Goal: Check status: Check status

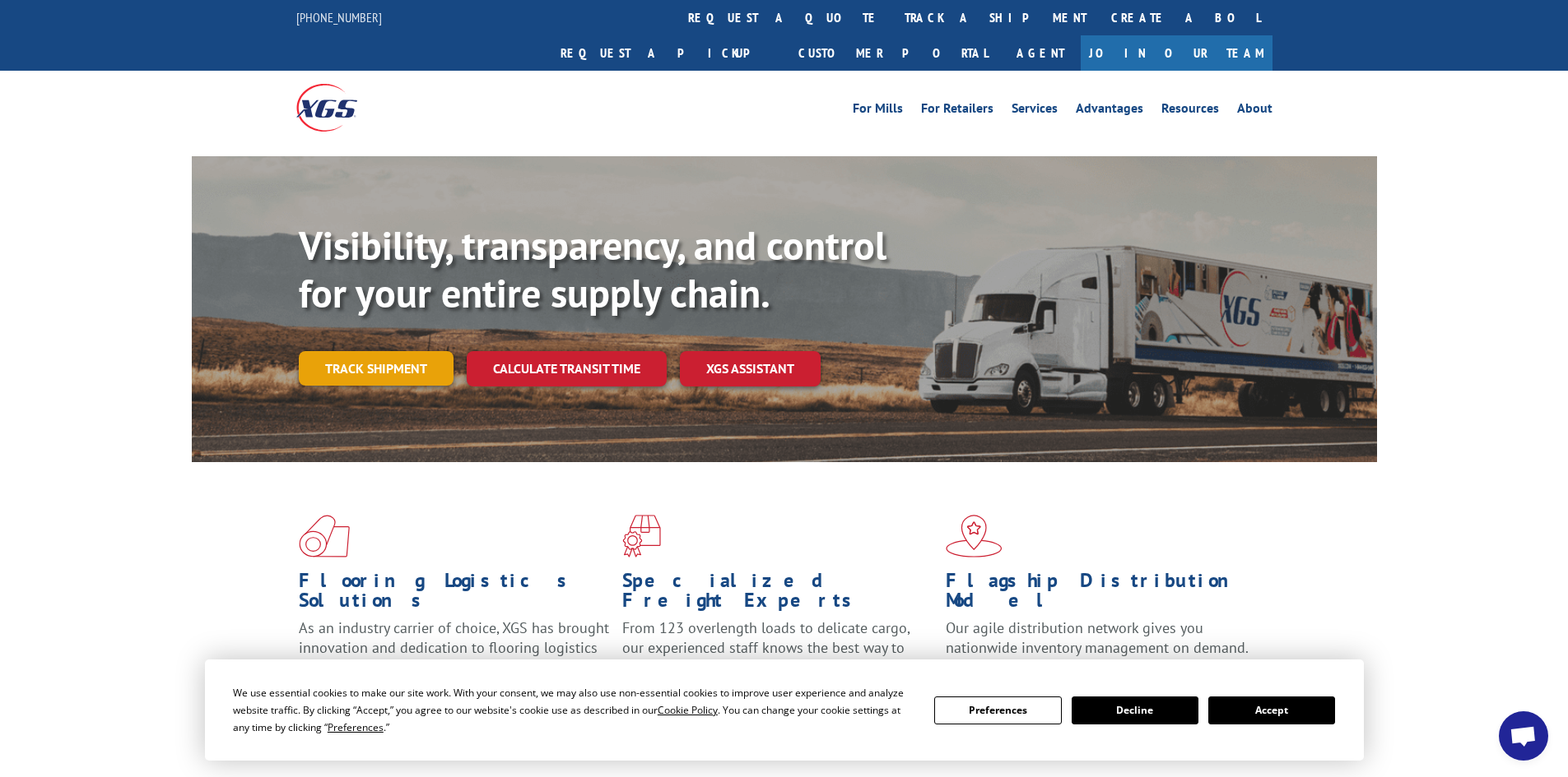
click at [410, 351] on link "Track shipment" at bounding box center [375, 369] width 154 height 35
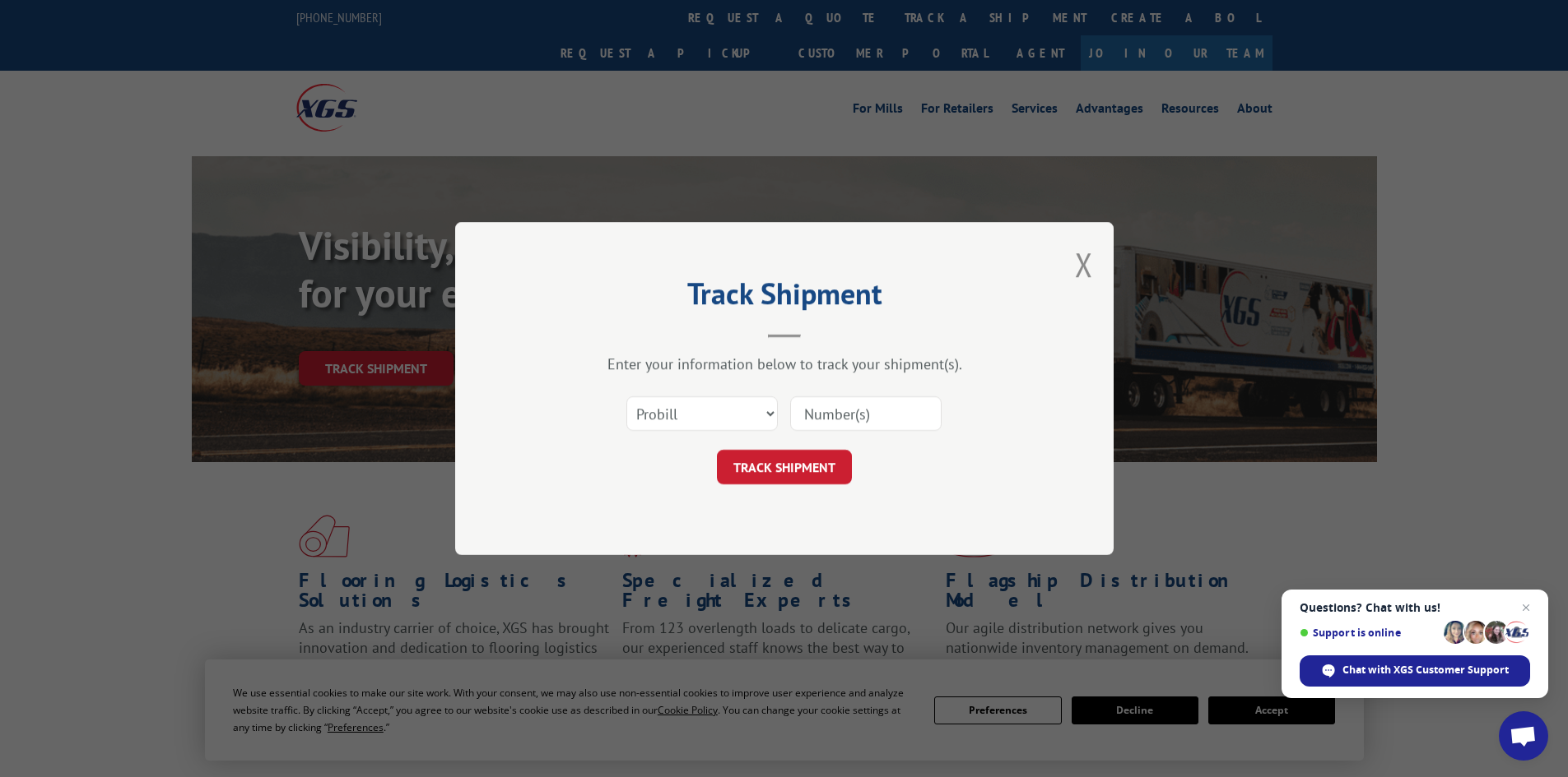
click at [817, 409] on input at bounding box center [866, 414] width 152 height 35
paste input "018009250904"
type input "018009250904"
click at [745, 470] on button "TRACK SHIPMENT" at bounding box center [785, 468] width 135 height 35
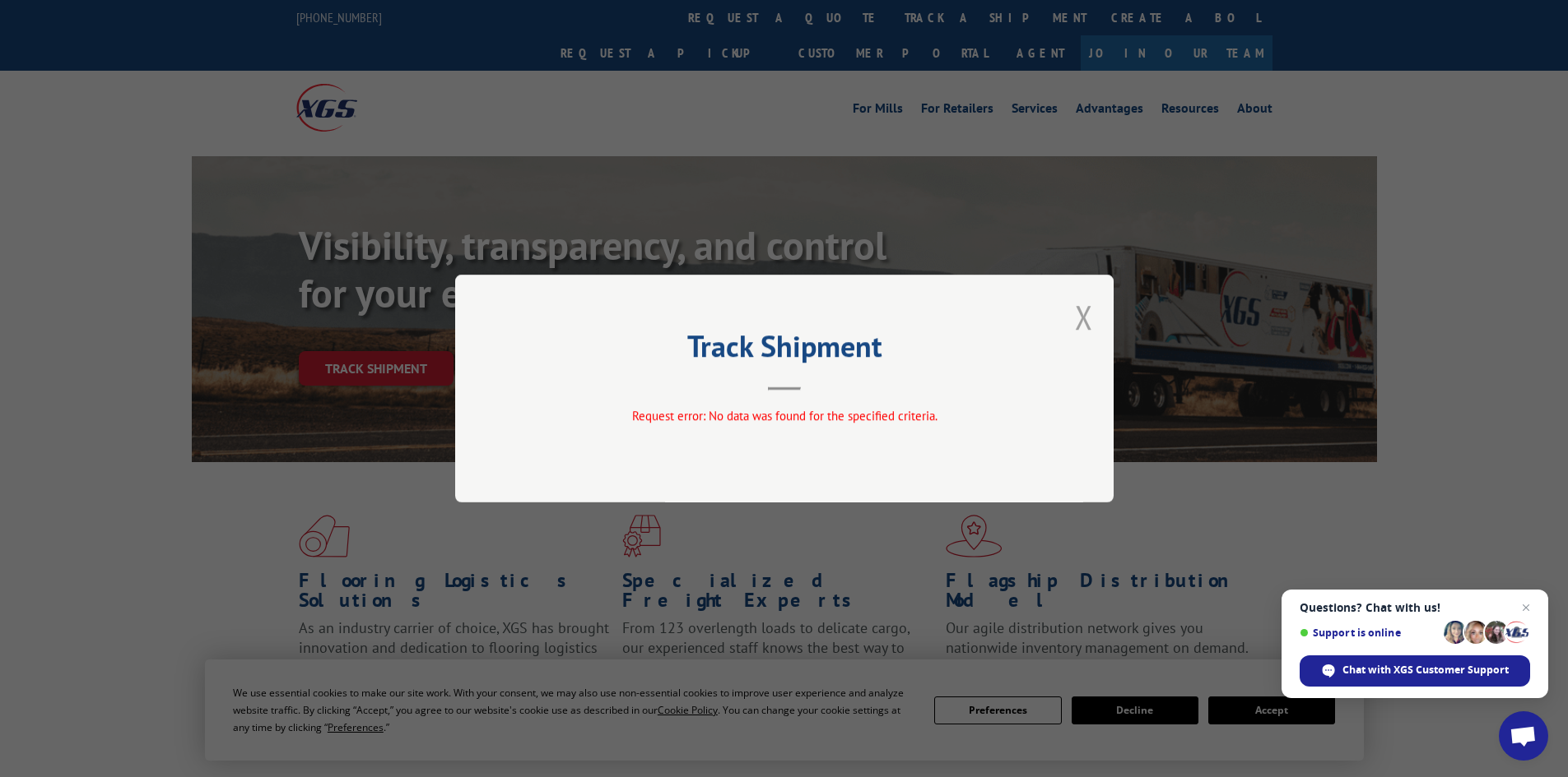
click at [1081, 316] on button "Close modal" at bounding box center [1084, 317] width 18 height 44
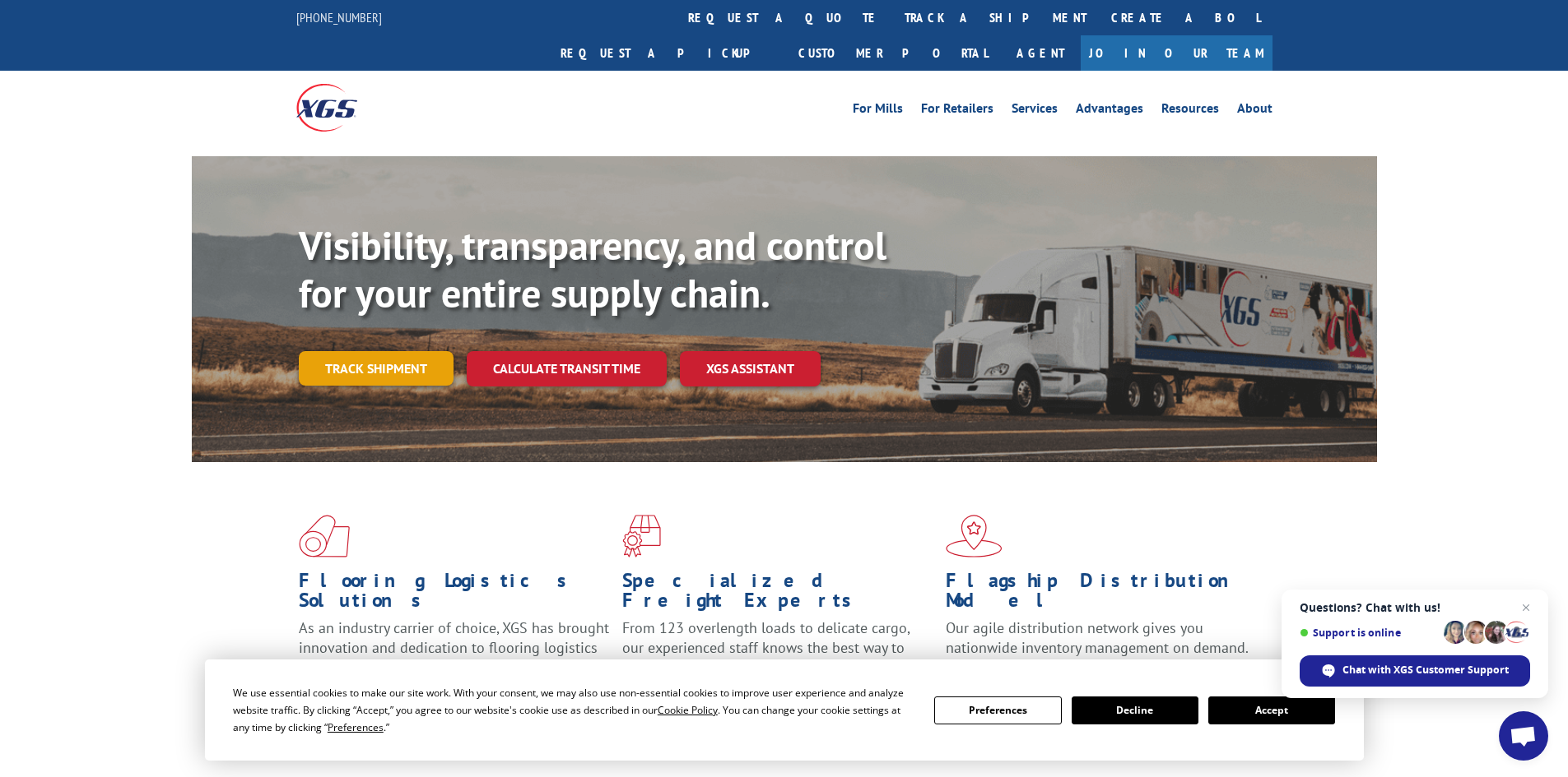
click at [399, 351] on link "Track shipment" at bounding box center [375, 369] width 154 height 35
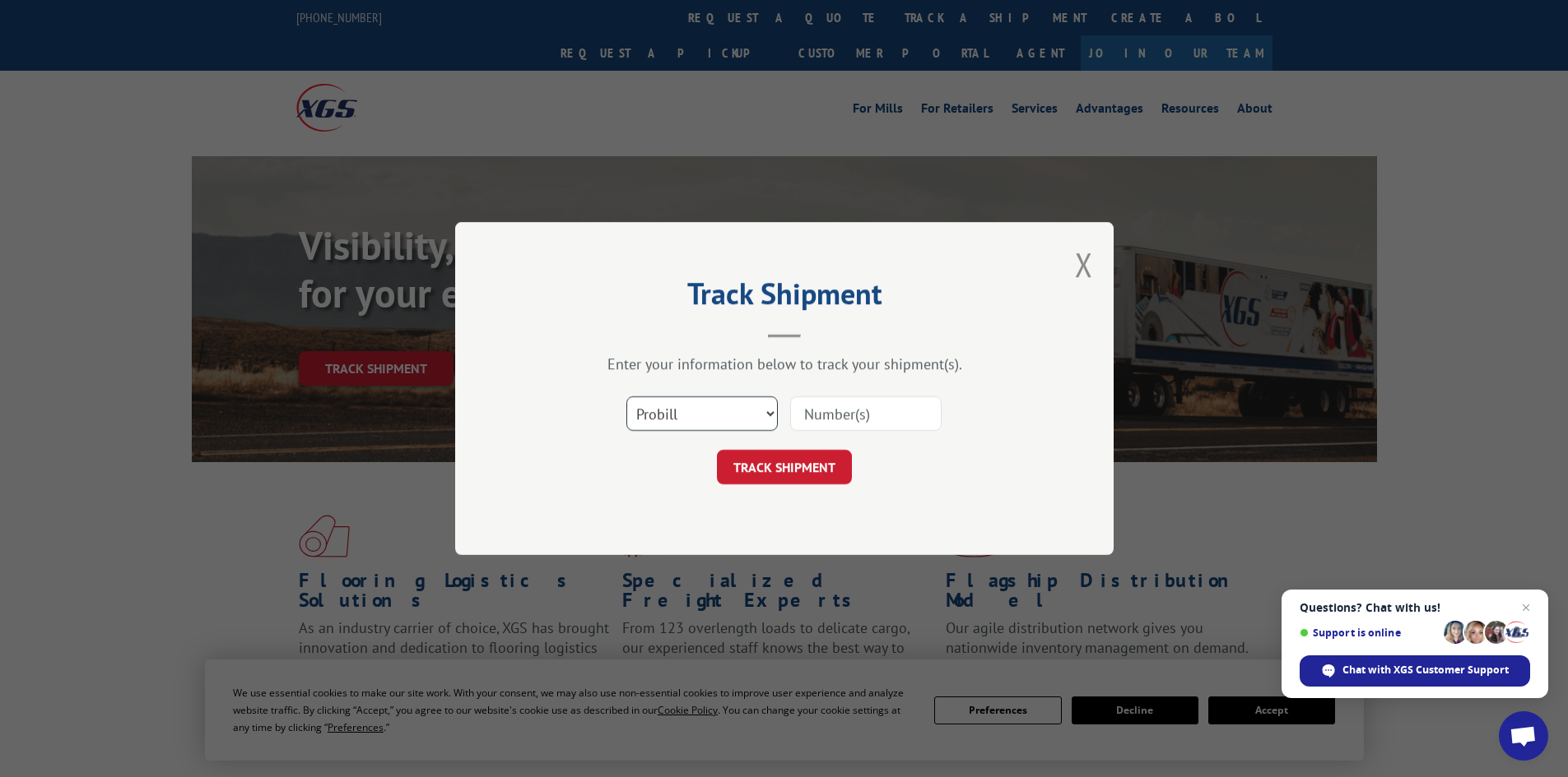
drag, startPoint x: 681, startPoint y: 406, endPoint x: 679, endPoint y: 414, distance: 8.2
click at [681, 406] on select "Select category... Probill BOL PO" at bounding box center [702, 414] width 152 height 35
select select "bol"
click at [626, 397] on select "Select category... Probill BOL PO" at bounding box center [702, 414] width 152 height 35
click at [822, 418] on input at bounding box center [866, 414] width 152 height 35
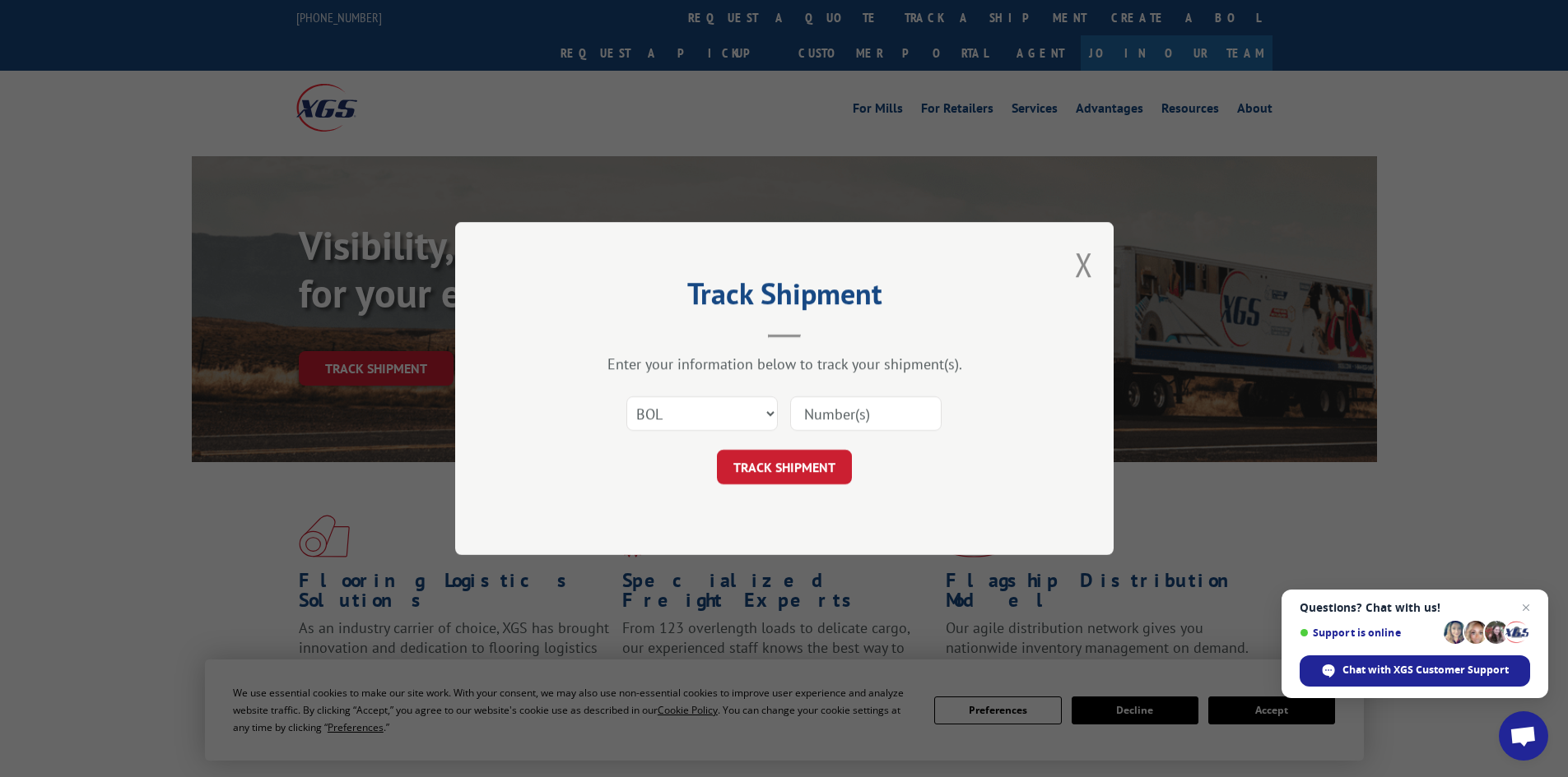
paste input "018009250904"
type input "018009250904"
click at [775, 478] on button "TRACK SHIPMENT" at bounding box center [785, 468] width 135 height 35
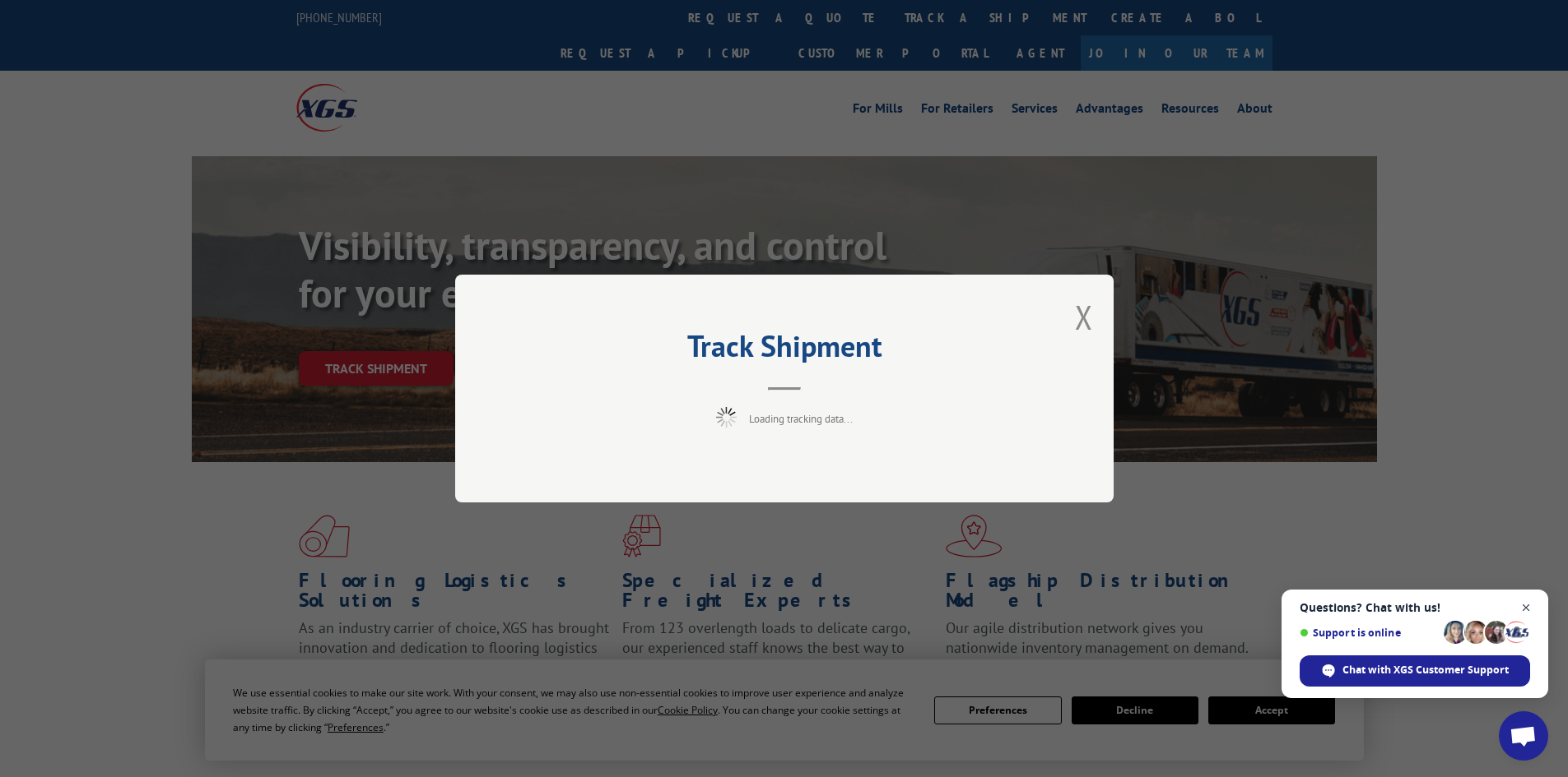
click at [1528, 601] on span "Open chat" at bounding box center [1526, 608] width 21 height 21
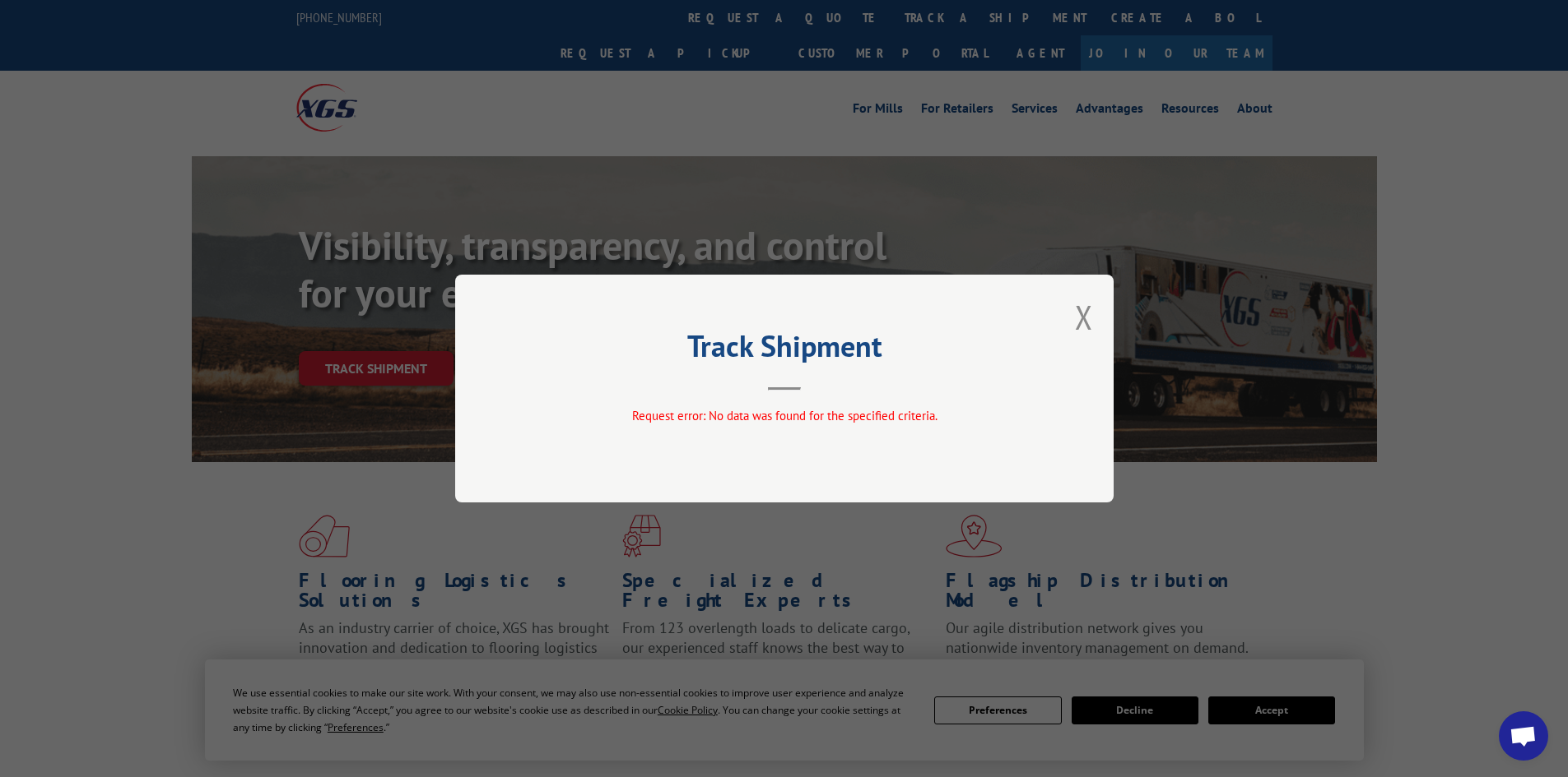
click at [1095, 317] on div "Track Shipment Request error: No data was found for the specified criteria." at bounding box center [785, 388] width 659 height 228
click at [1082, 319] on button "Close modal" at bounding box center [1084, 317] width 18 height 44
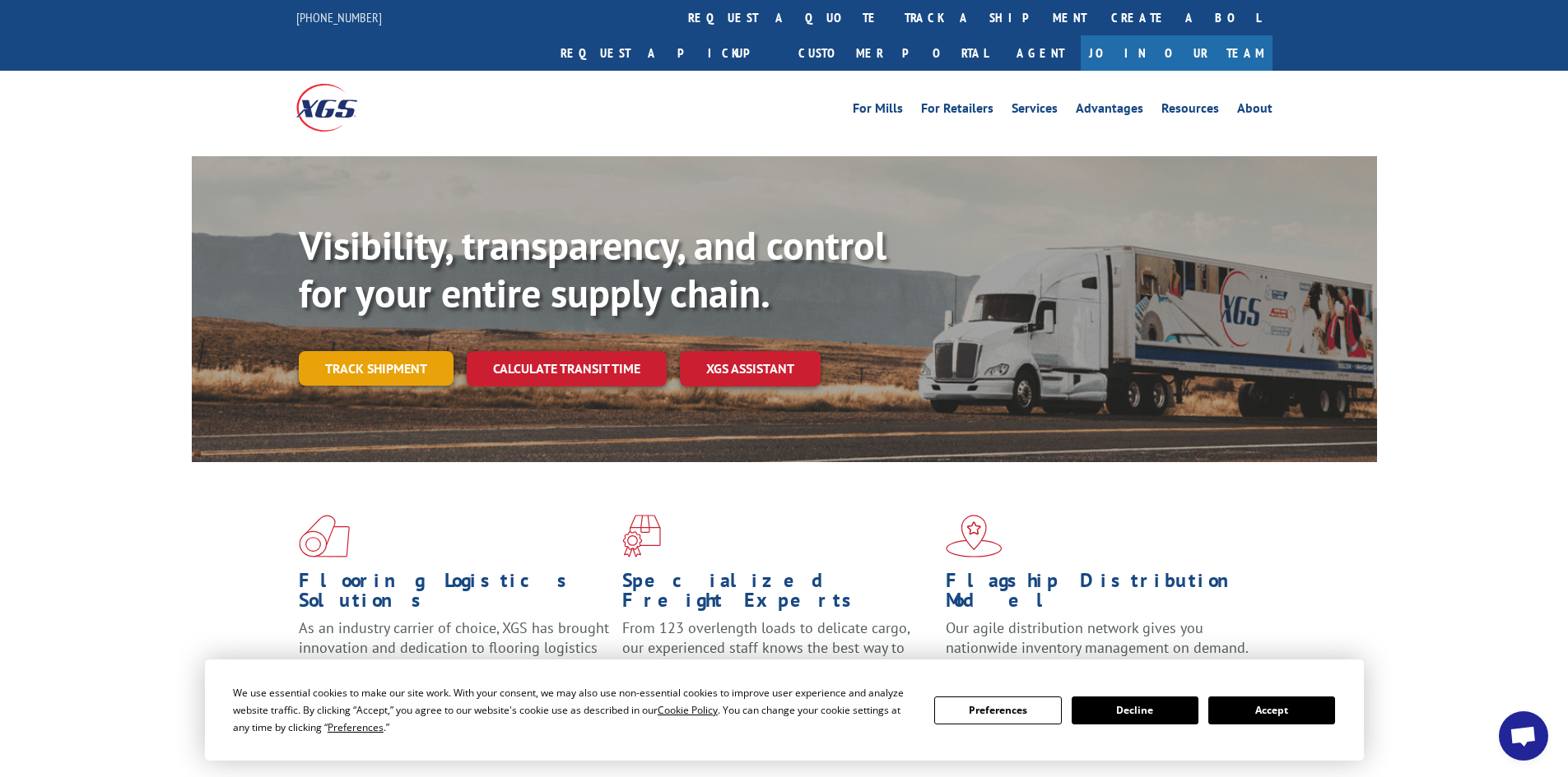
click at [387, 351] on link "Track shipment" at bounding box center [375, 369] width 154 height 35
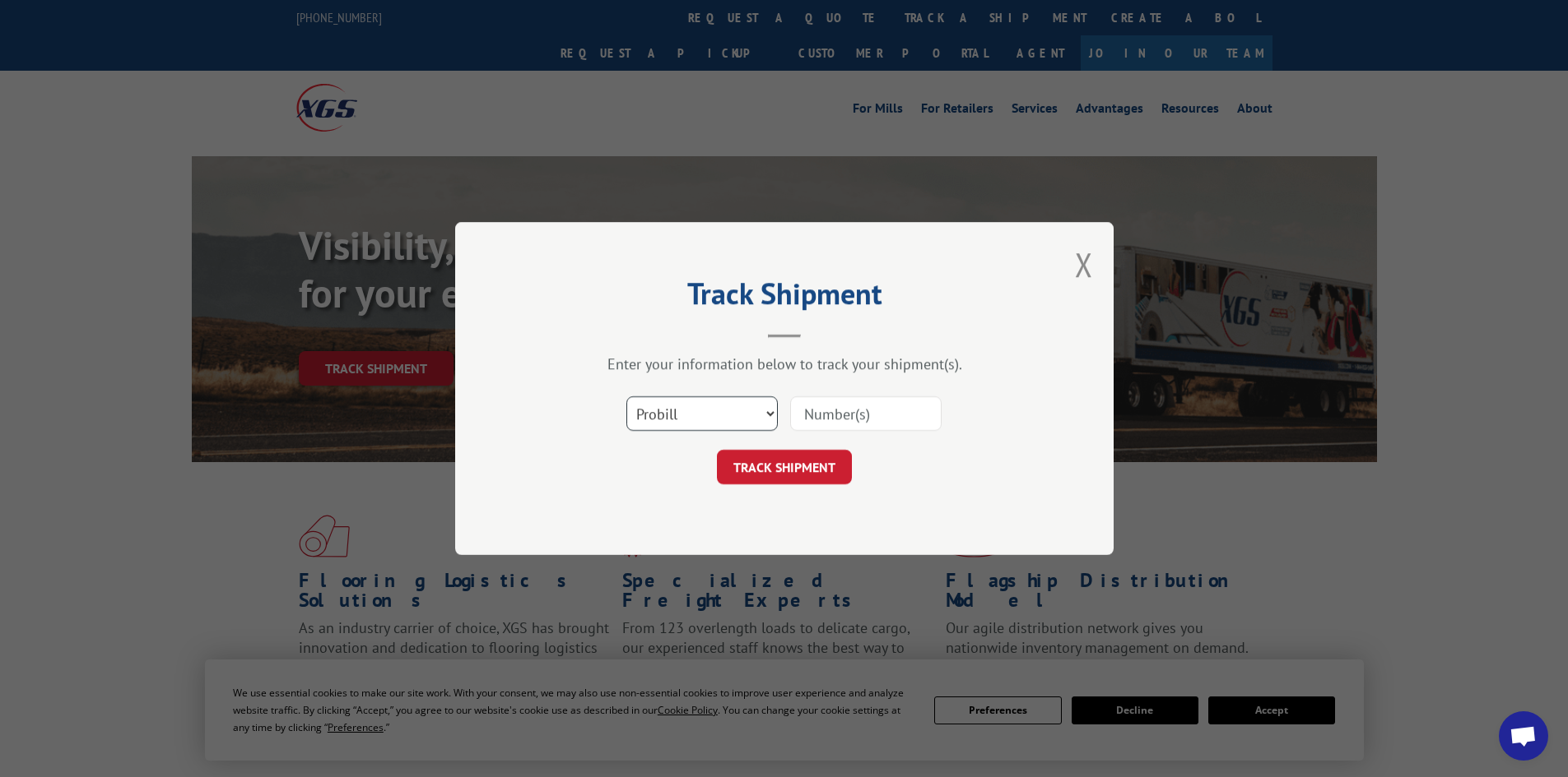
click at [722, 407] on select "Select category... Probill BOL PO" at bounding box center [702, 414] width 152 height 35
select select "bol"
click at [626, 397] on select "Select category... Probill BOL PO" at bounding box center [702, 414] width 152 height 35
click at [846, 411] on input at bounding box center [866, 414] width 152 height 35
paste input "449336"
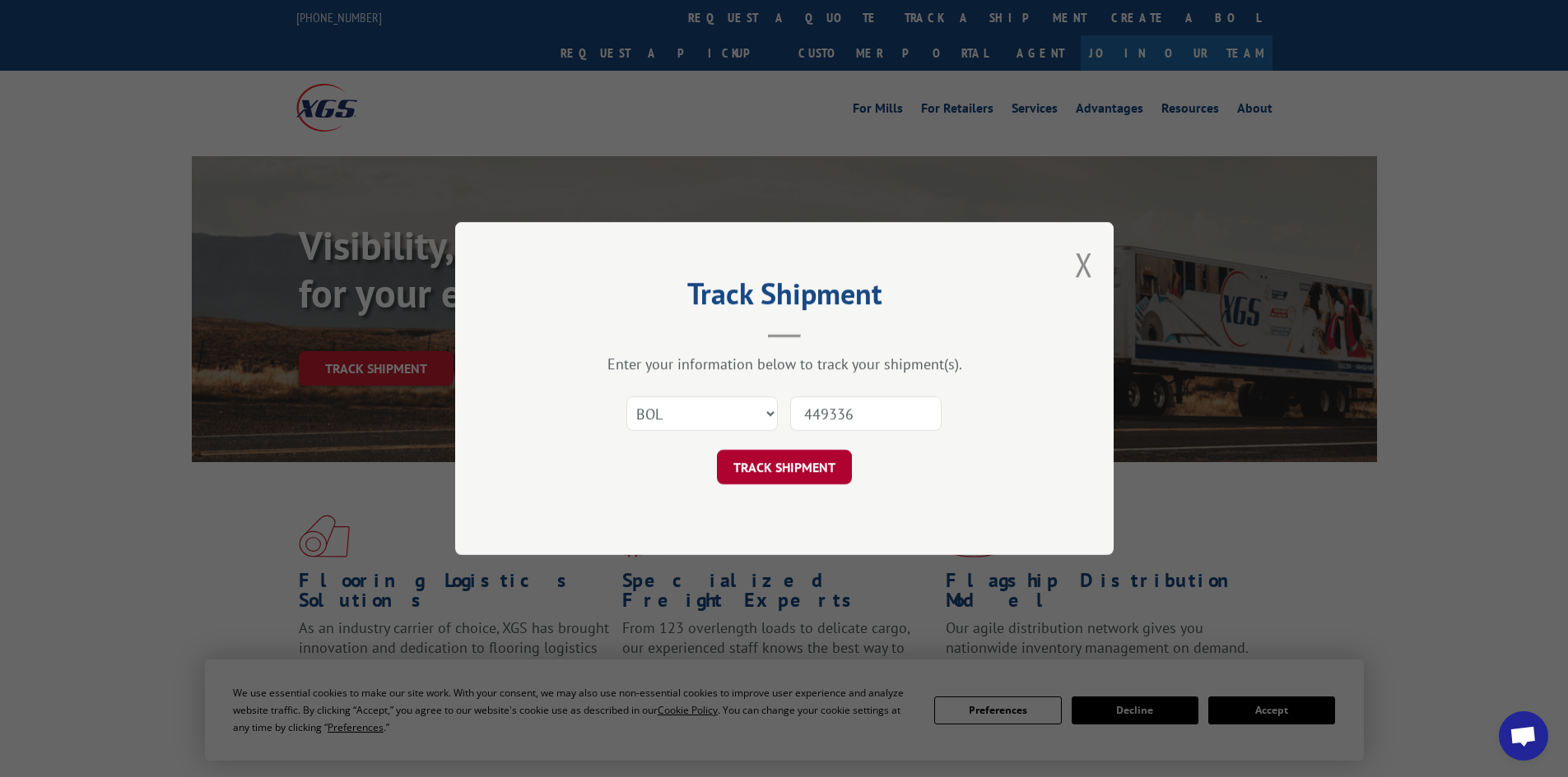
type input "449336"
click at [814, 468] on button "TRACK SHIPMENT" at bounding box center [785, 468] width 135 height 35
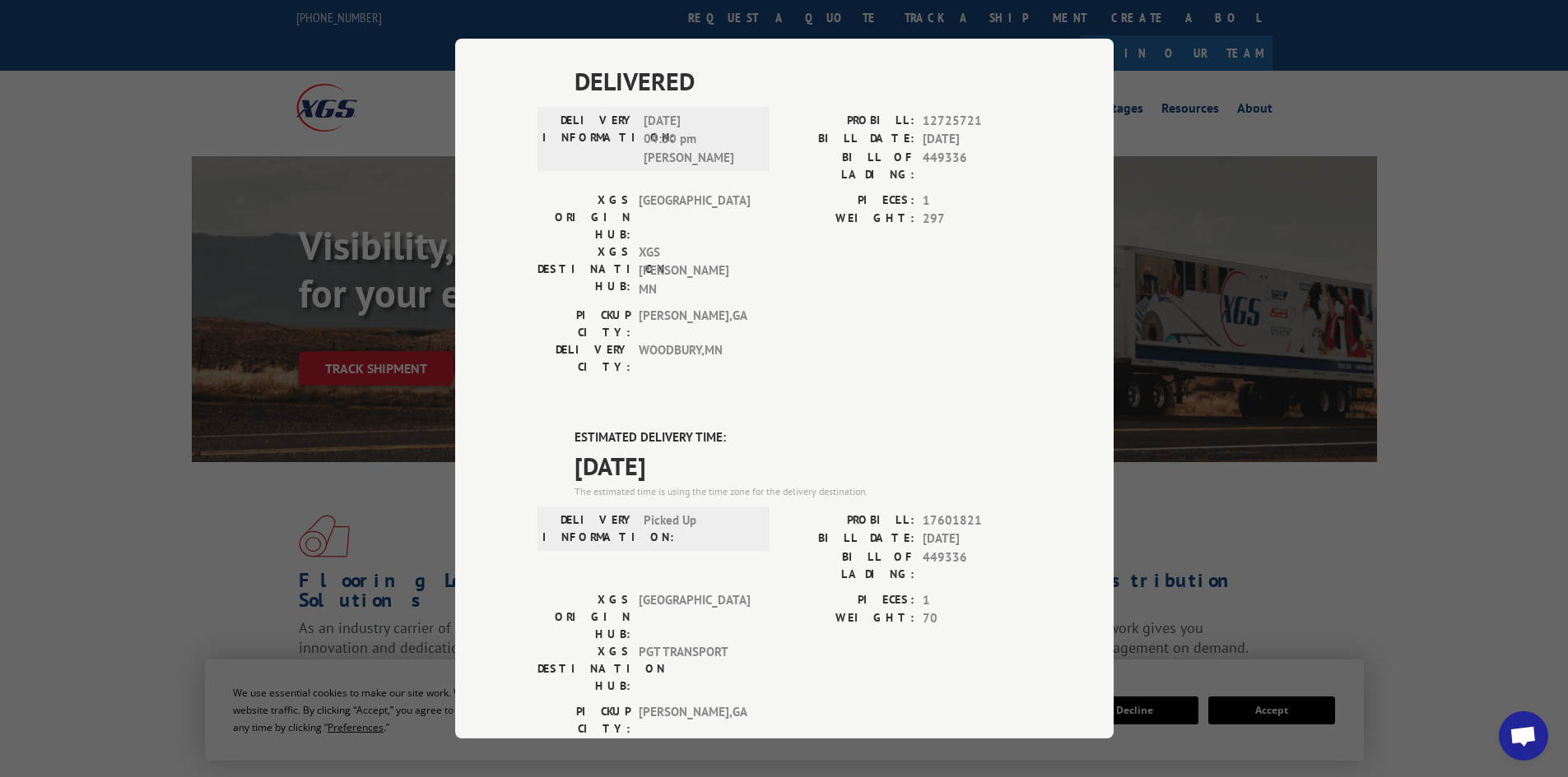
scroll to position [842, 0]
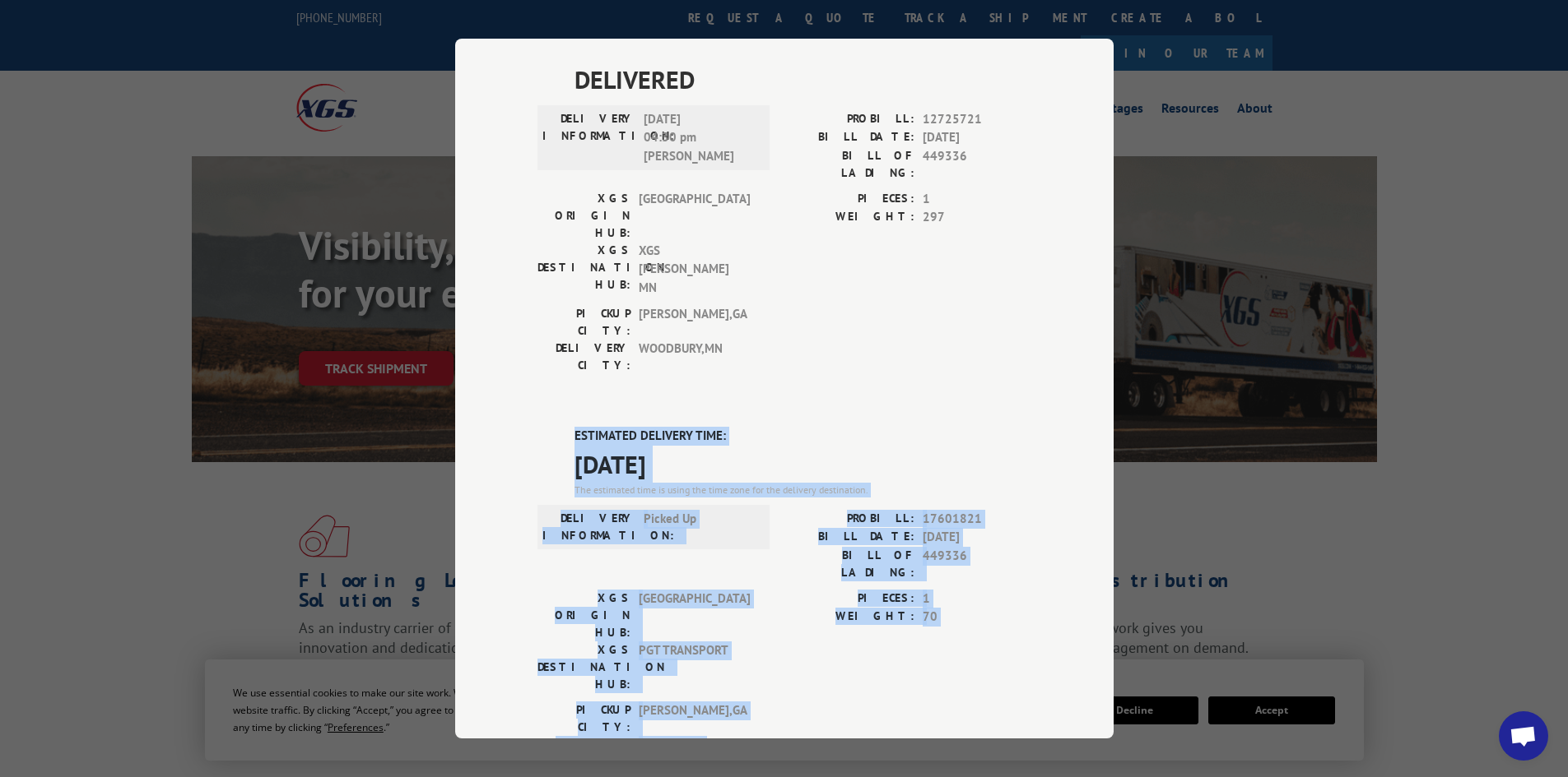
drag, startPoint x: 546, startPoint y: 149, endPoint x: 822, endPoint y: 360, distance: 347.4
click at [822, 427] on div "ESTIMATED DELIVERY TIME: [DATE] The estimated time is using the time zone for t…" at bounding box center [784, 723] width 494 height 591
copy div "ESTIMATED DELIVERY TIME: [DATE] The estimated time is using the time zone for t…"
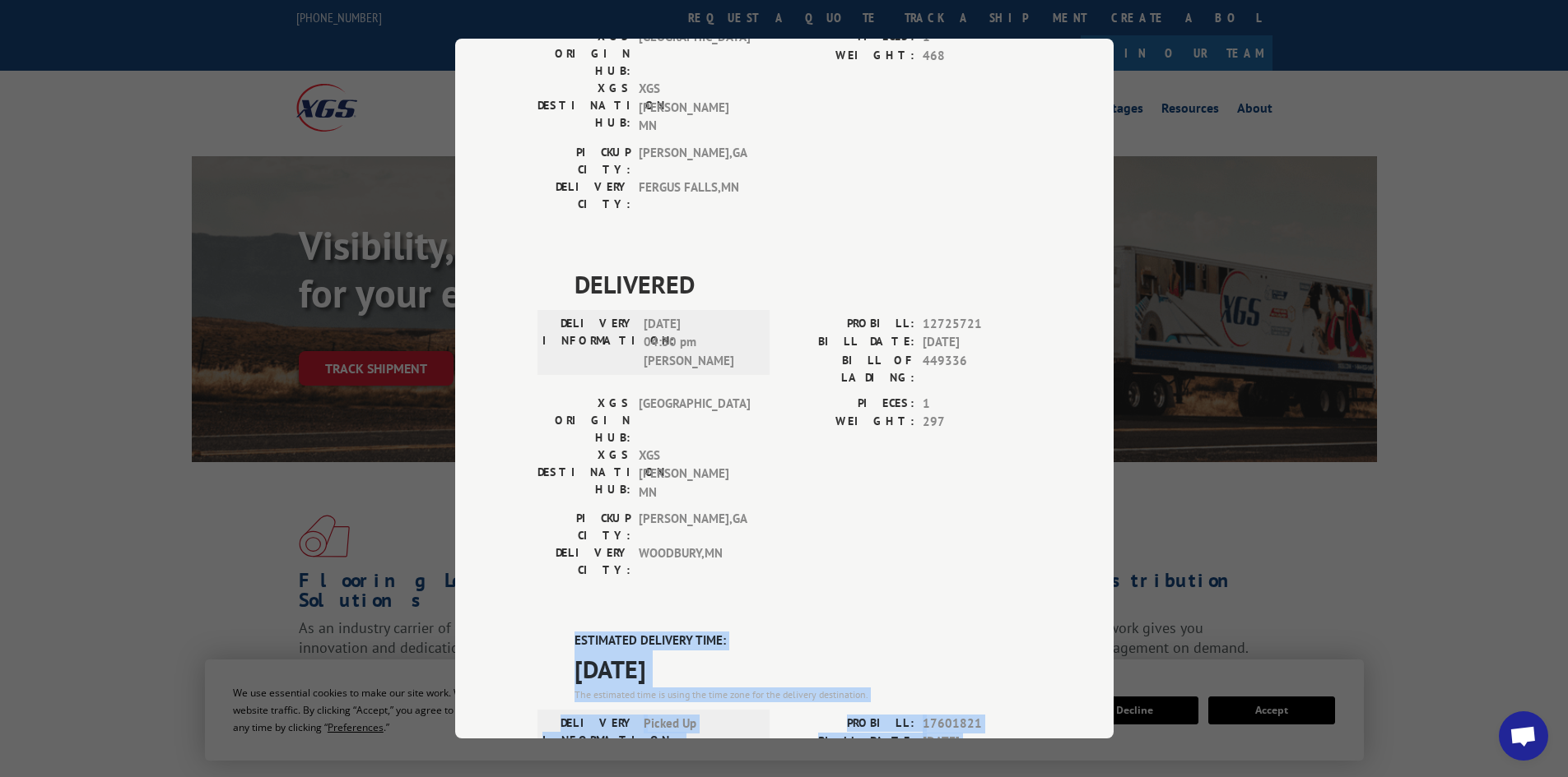
scroll to position [596, 0]
